Goal: Transaction & Acquisition: Purchase product/service

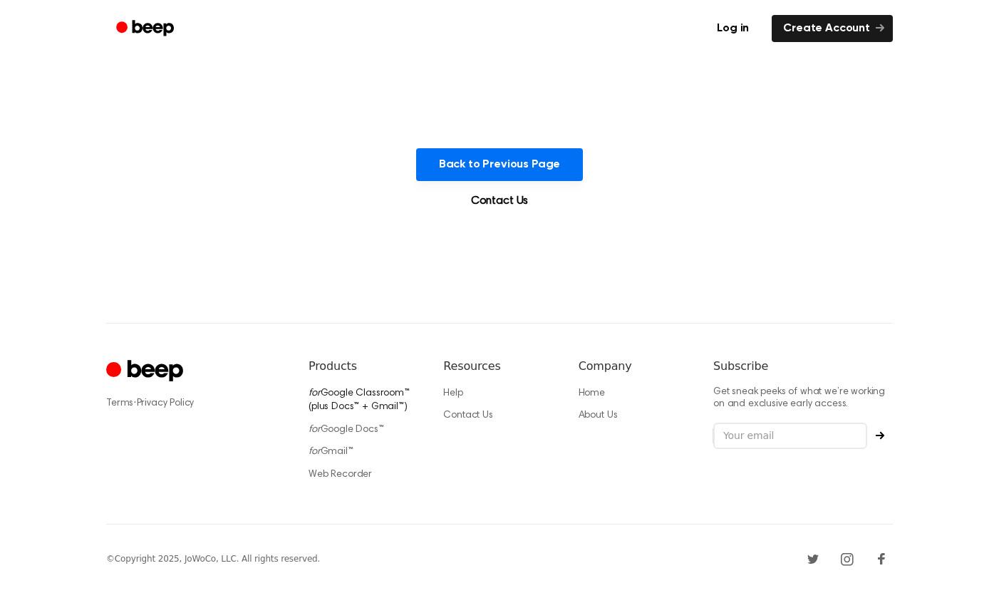
click at [346, 401] on link "for Google Classroom™ (plus Docs™ + Gmail™)" at bounding box center [359, 400] width 101 height 24
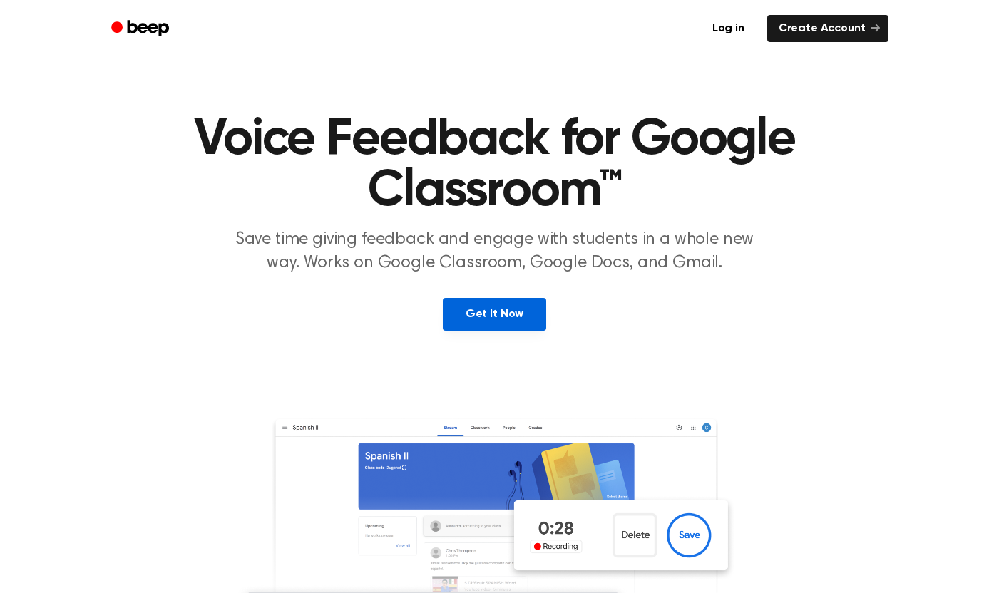
click at [466, 308] on link "Get It Now" at bounding box center [494, 314] width 103 height 33
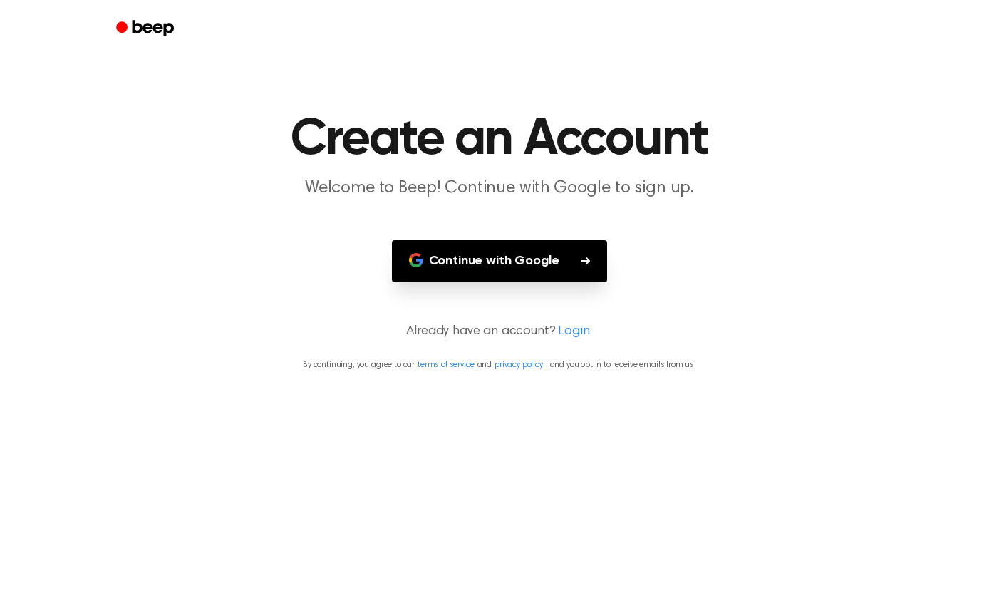
click at [447, 256] on button "Continue with Google" at bounding box center [500, 261] width 216 height 42
click at [418, 262] on icon "button" at bounding box center [416, 260] width 14 height 14
click at [492, 267] on button "Continue with Google" at bounding box center [500, 261] width 216 height 42
click at [542, 276] on button "Continue with Google" at bounding box center [500, 261] width 216 height 42
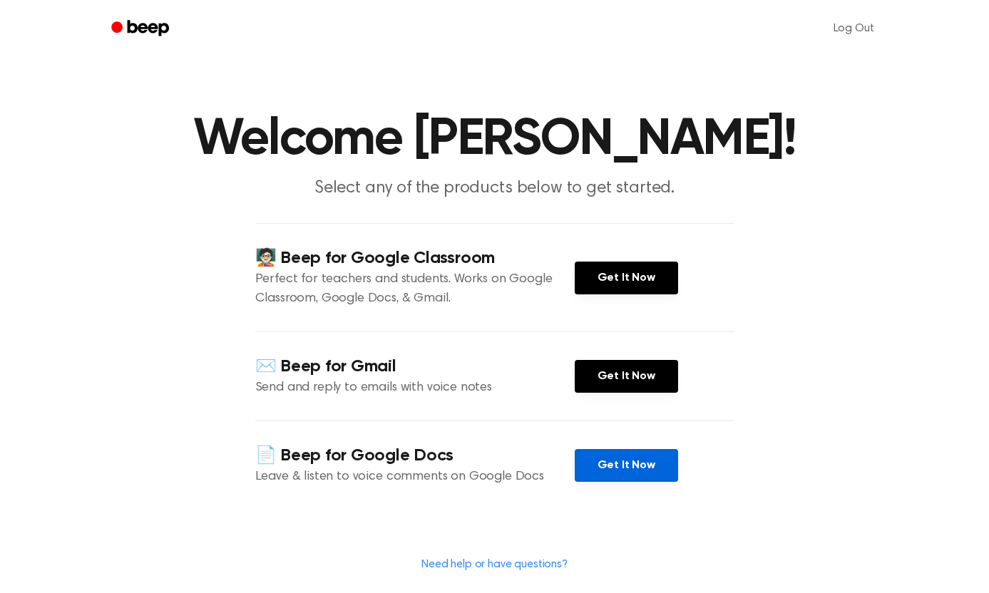
click at [591, 477] on link "Get It Now" at bounding box center [625, 465] width 103 height 33
